Goal: Transaction & Acquisition: Purchase product/service

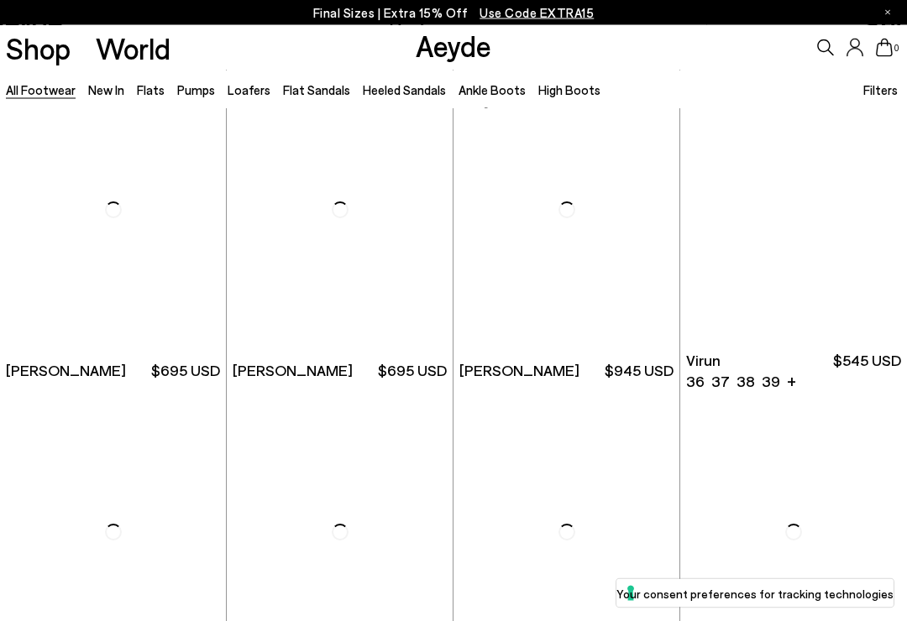
scroll to position [3905, 0]
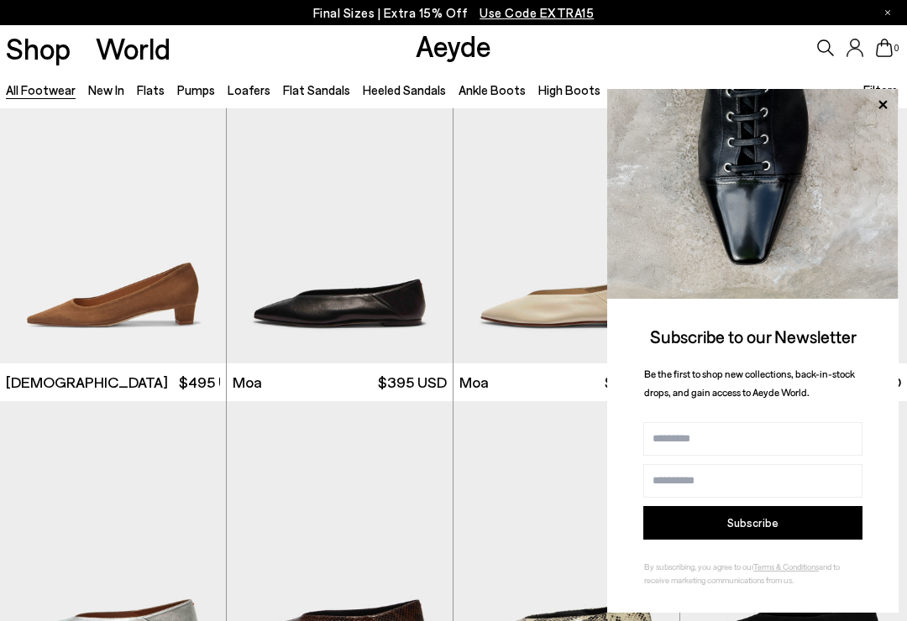
scroll to position [5181, 0]
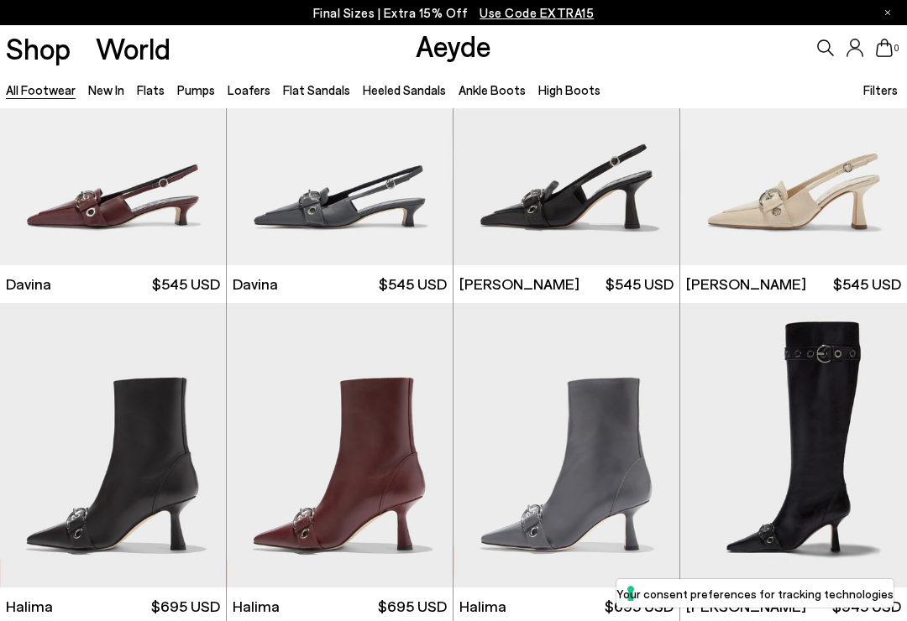
scroll to position [7539, 0]
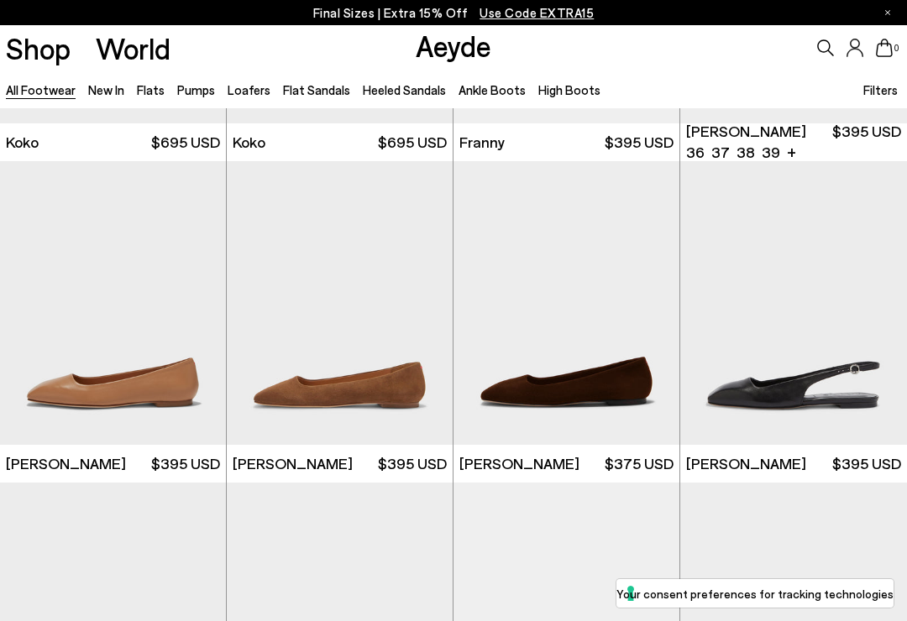
scroll to position [10963, 0]
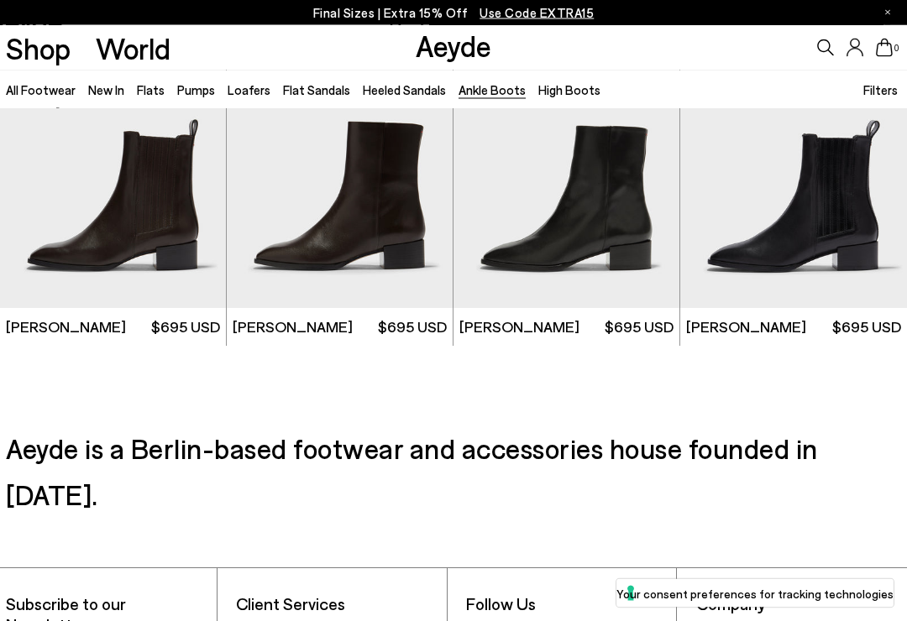
scroll to position [2661, 0]
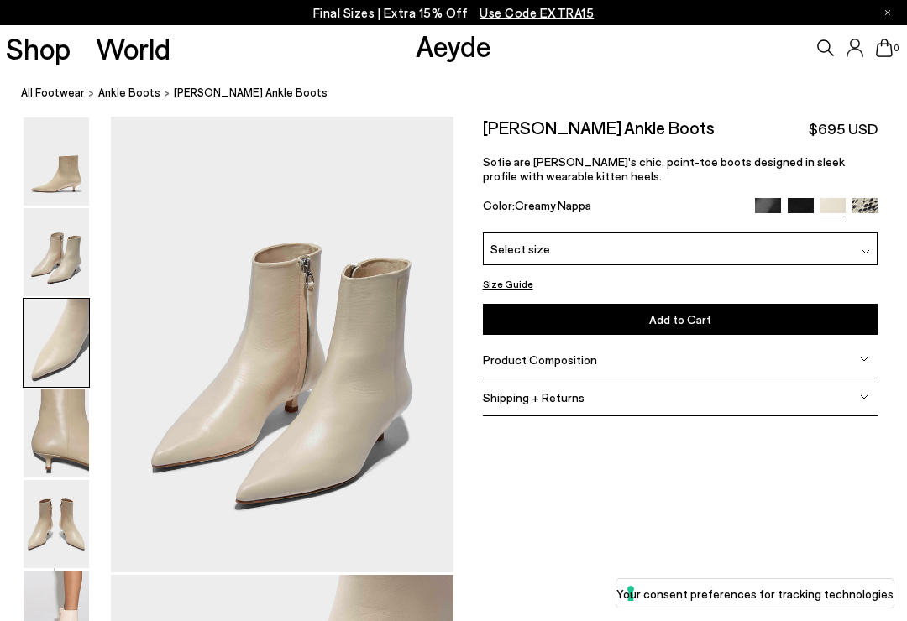
click at [39, 161] on img at bounding box center [56, 162] width 65 height 88
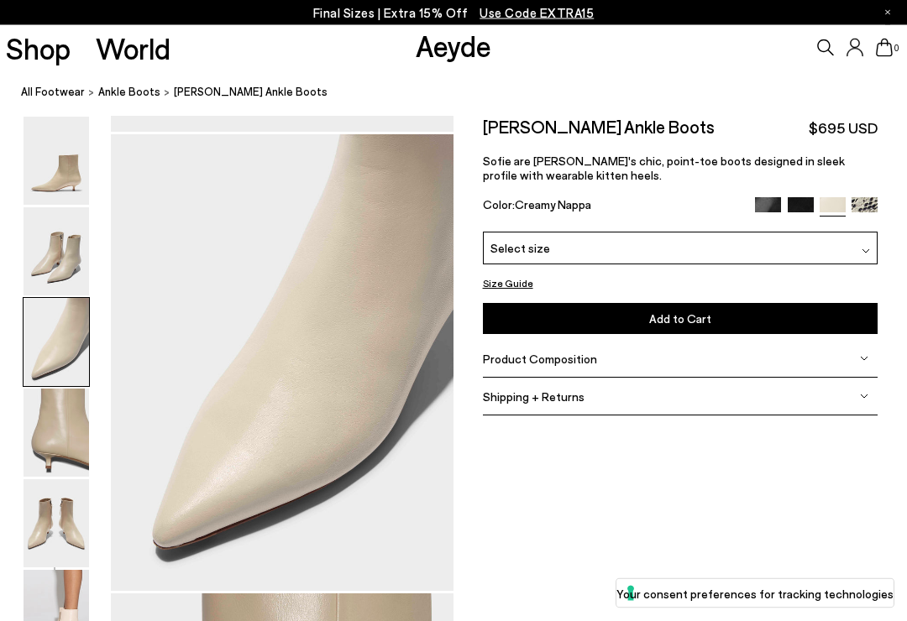
scroll to position [919, 0]
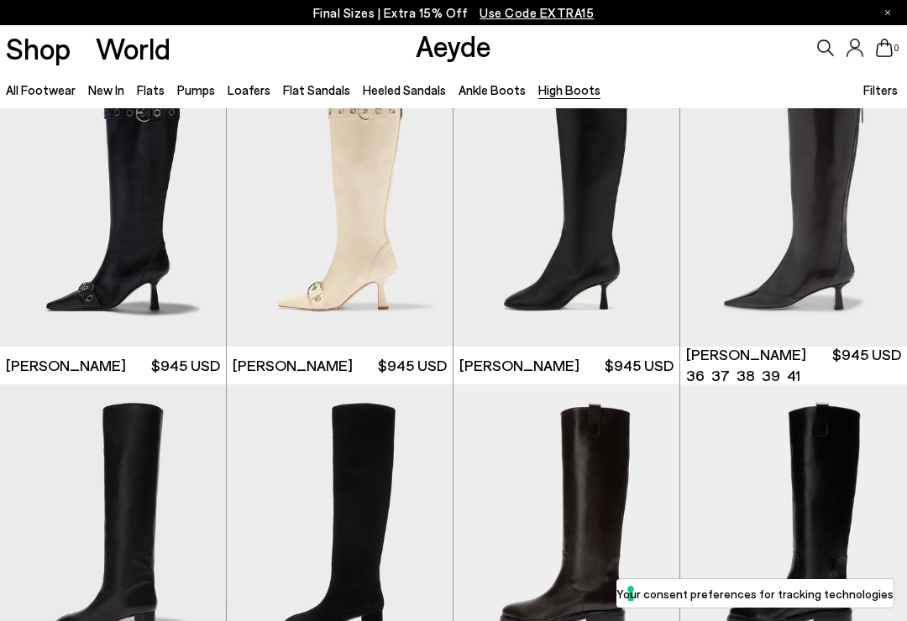
scroll to position [45, 0]
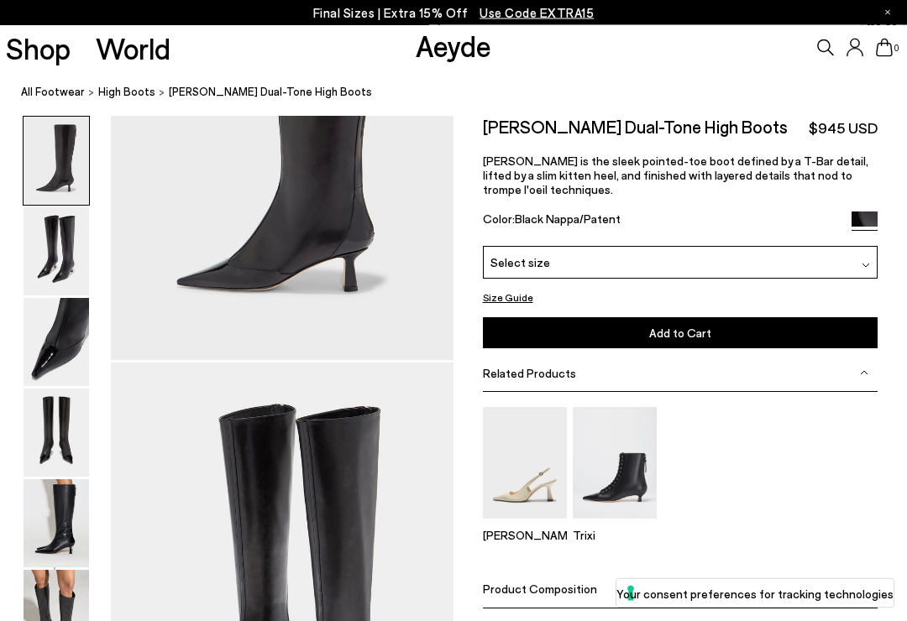
scroll to position [195, 0]
